Goal: Use online tool/utility: Utilize a website feature to perform a specific function

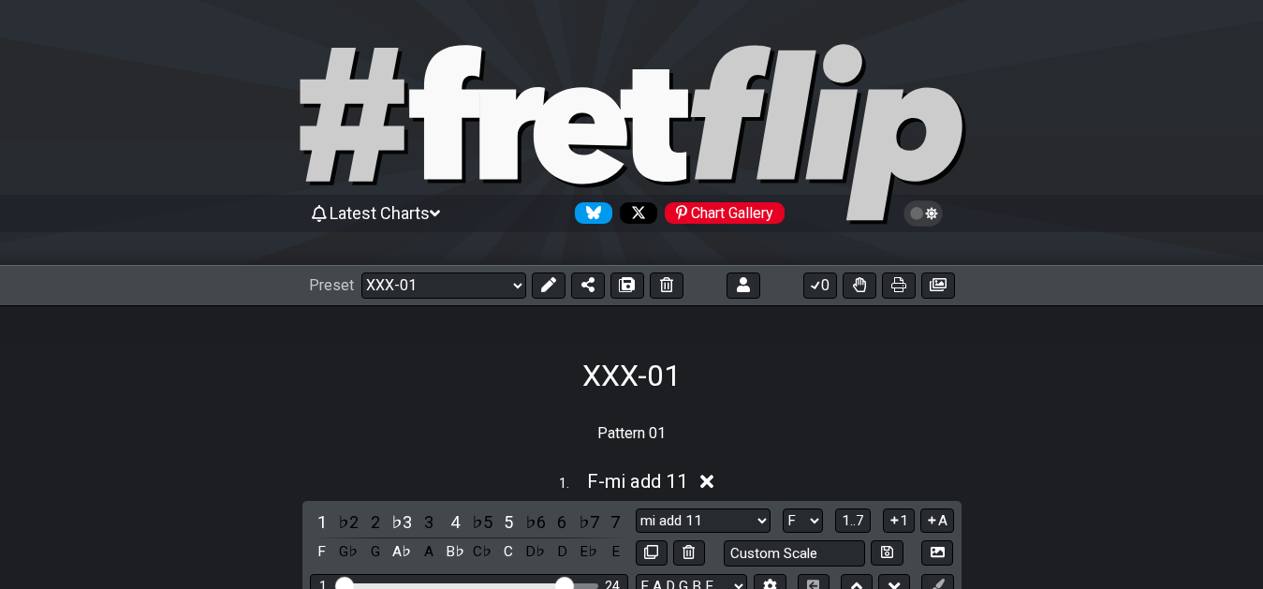
select select "/02YWF79B"
select select "F"
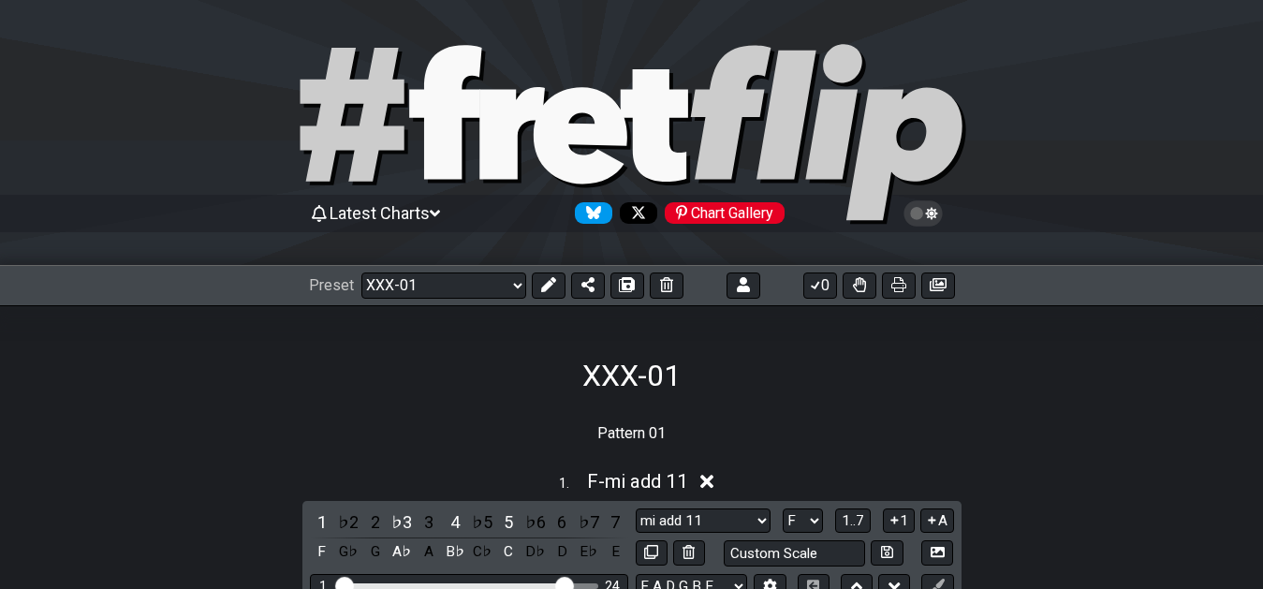
select select "F"
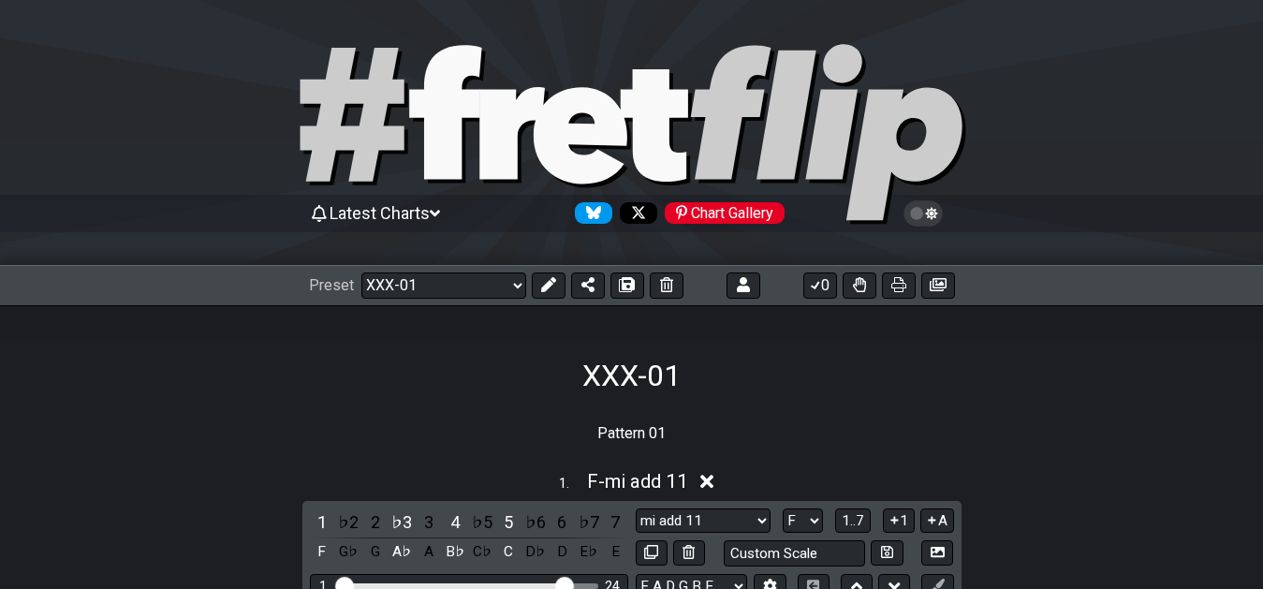
select select "F"
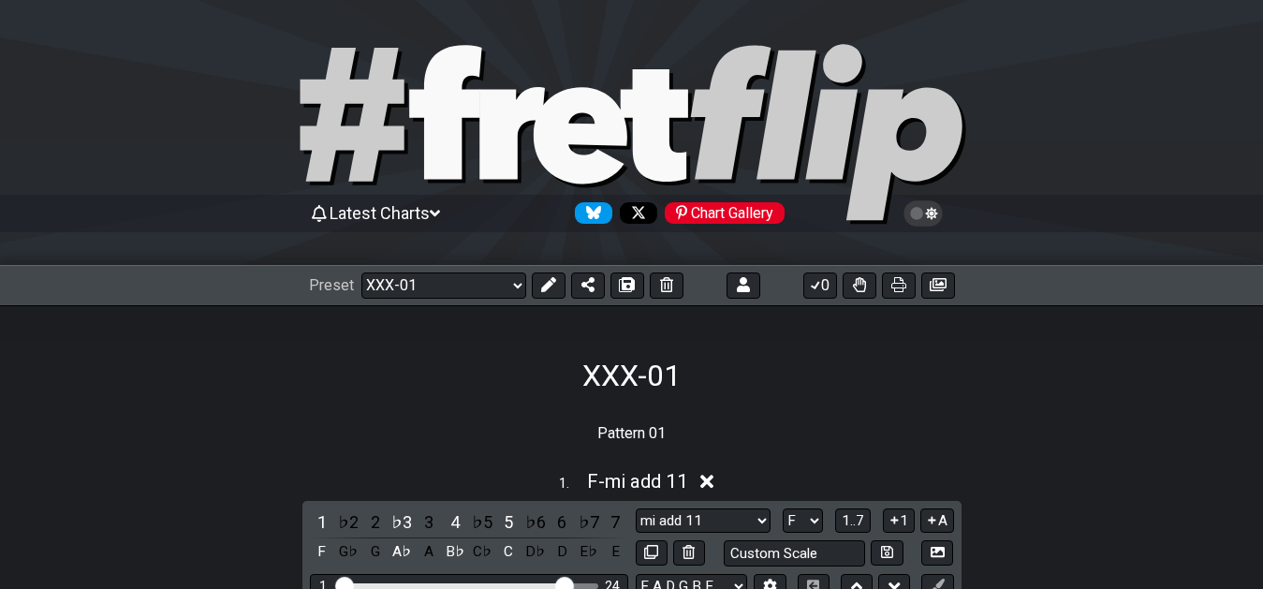
select select "F"
